Goal: Task Accomplishment & Management: Use online tool/utility

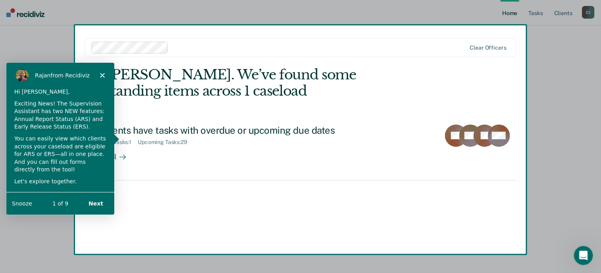
click at [102, 75] on polygon "Close" at bounding box center [102, 74] width 5 height 5
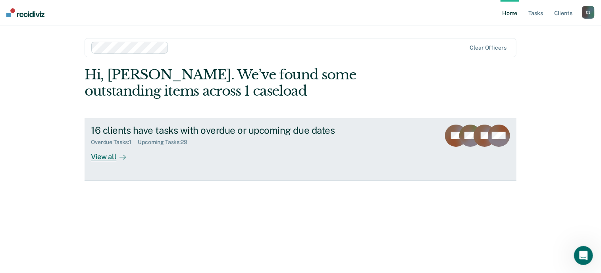
click at [108, 158] on div "View all" at bounding box center [113, 153] width 44 height 15
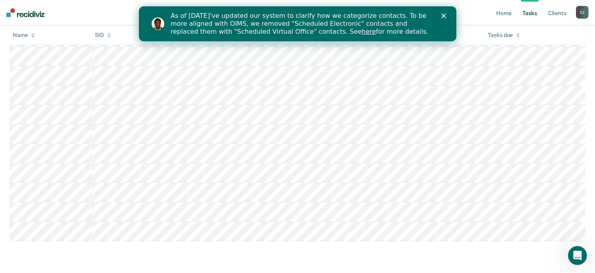
scroll to position [587, 0]
click at [443, 15] on polygon "Close" at bounding box center [443, 15] width 5 height 5
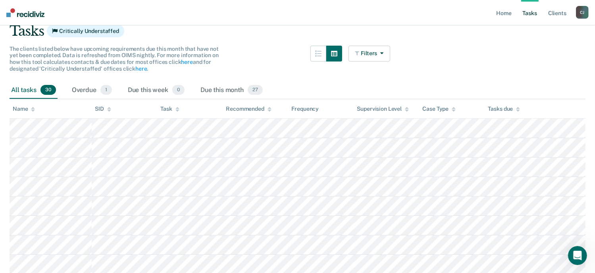
scroll to position [31, 0]
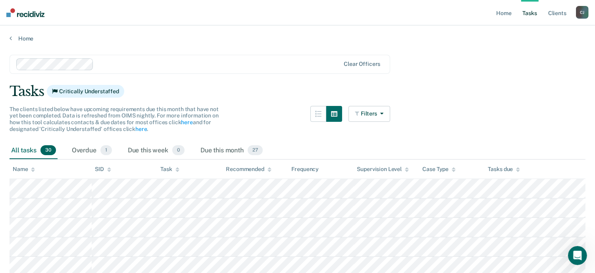
drag, startPoint x: 468, startPoint y: 170, endPoint x: 262, endPoint y: 110, distance: 214.8
click at [262, 110] on div "The clients listed below have upcoming requirements due this month that have no…" at bounding box center [200, 124] width 381 height 36
click at [322, 114] on icon "button" at bounding box center [318, 114] width 6 height 6
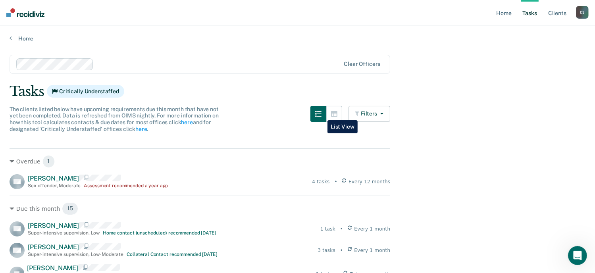
click at [322, 114] on icon "button" at bounding box center [318, 114] width 6 height 6
click at [332, 112] on button "button" at bounding box center [334, 114] width 16 height 16
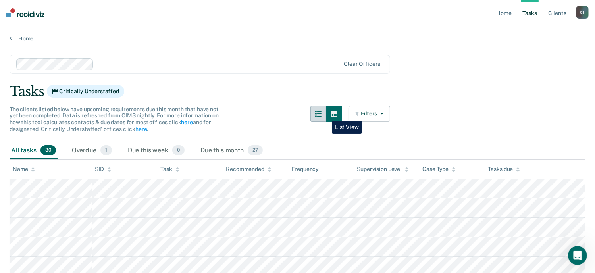
click at [326, 115] on button "button" at bounding box center [318, 114] width 16 height 16
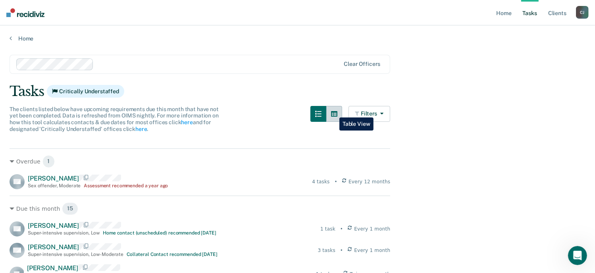
click at [333, 112] on button "button" at bounding box center [334, 114] width 16 height 16
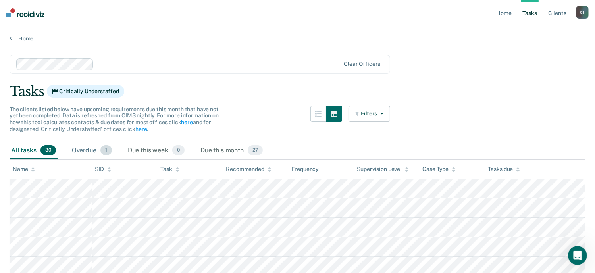
click at [81, 150] on div "Overdue 1" at bounding box center [91, 150] width 43 height 17
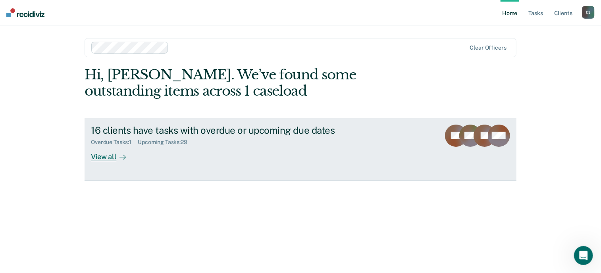
click at [108, 156] on div "View all" at bounding box center [113, 153] width 44 height 15
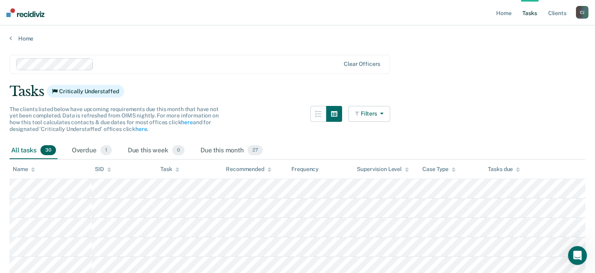
click at [383, 114] on icon "button" at bounding box center [380, 114] width 6 height 6
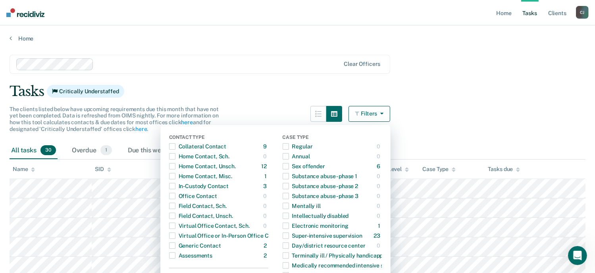
click at [273, 97] on div "Tasks Critically Understaffed" at bounding box center [298, 91] width 576 height 16
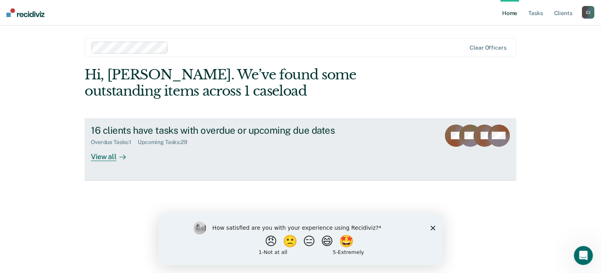
click at [96, 156] on div "View all" at bounding box center [113, 153] width 44 height 15
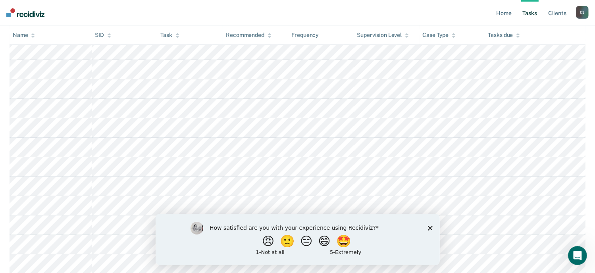
scroll to position [159, 0]
click at [329, 244] on button "😄" at bounding box center [325, 241] width 19 height 16
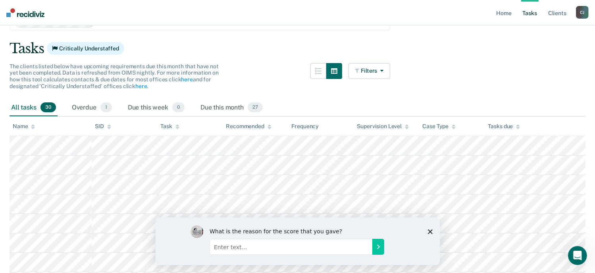
scroll to position [0, 0]
